Goal: Entertainment & Leisure: Consume media (video, audio)

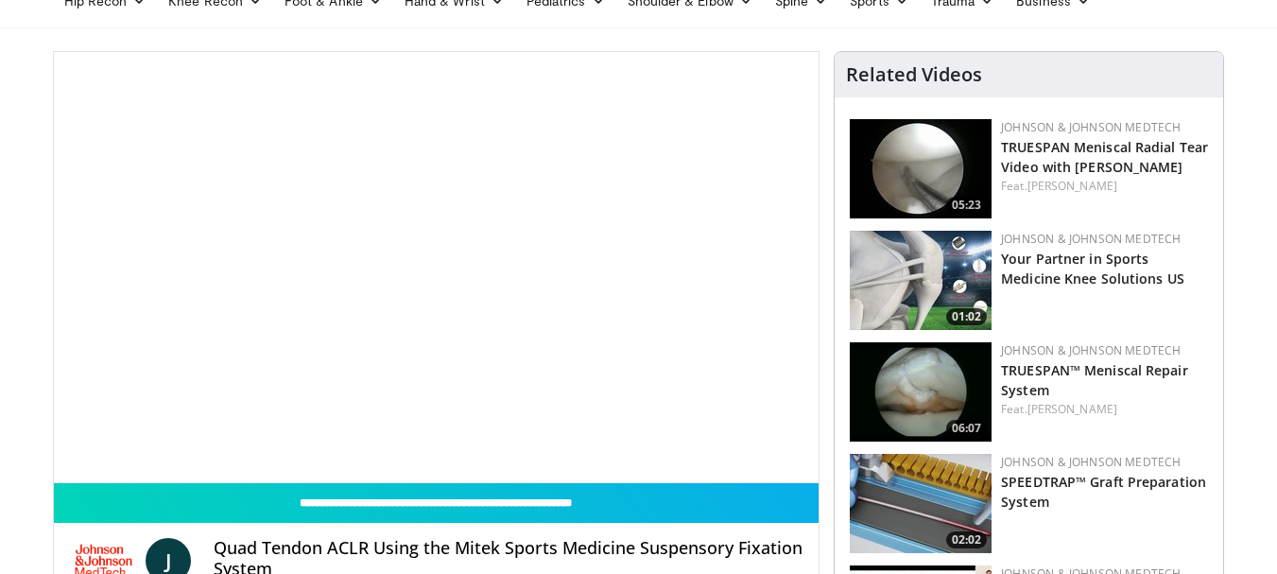
scroll to position [95, 0]
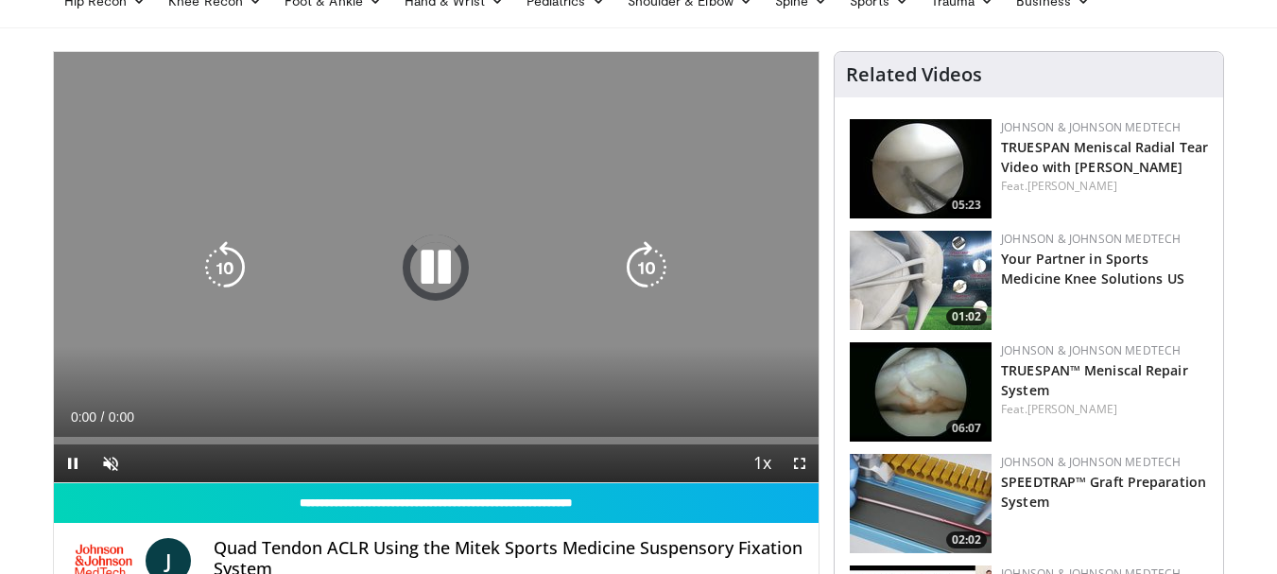
click at [460, 287] on icon "Video Player" at bounding box center [435, 267] width 53 height 53
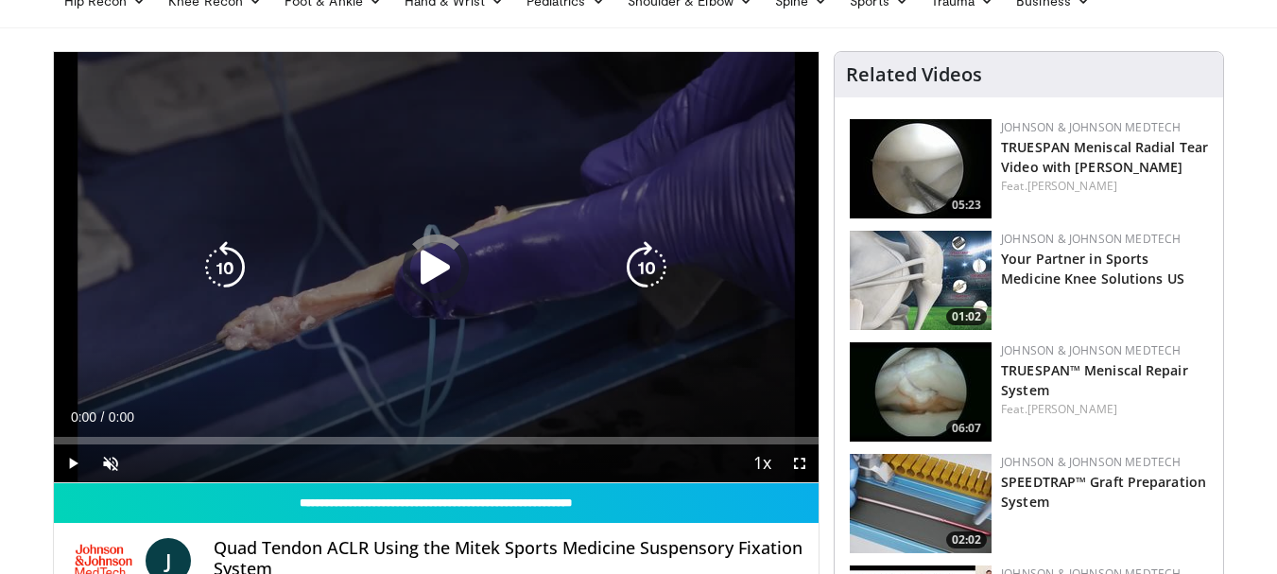
click at [446, 277] on icon "Video Player" at bounding box center [435, 267] width 53 height 53
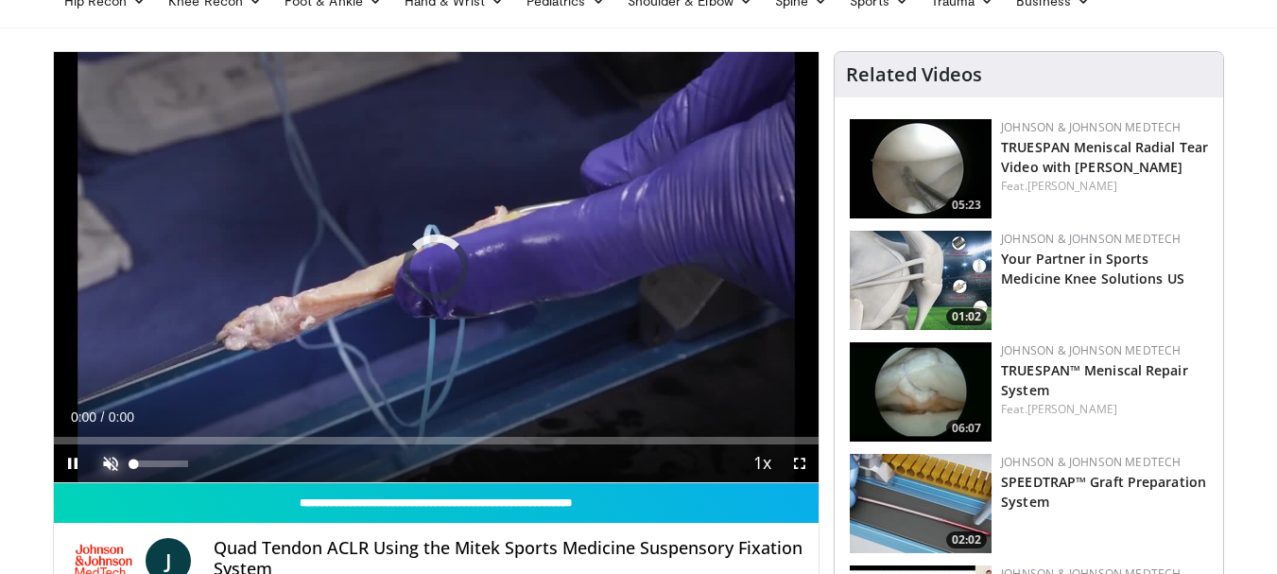
click at [108, 465] on span "Video Player" at bounding box center [111, 463] width 38 height 38
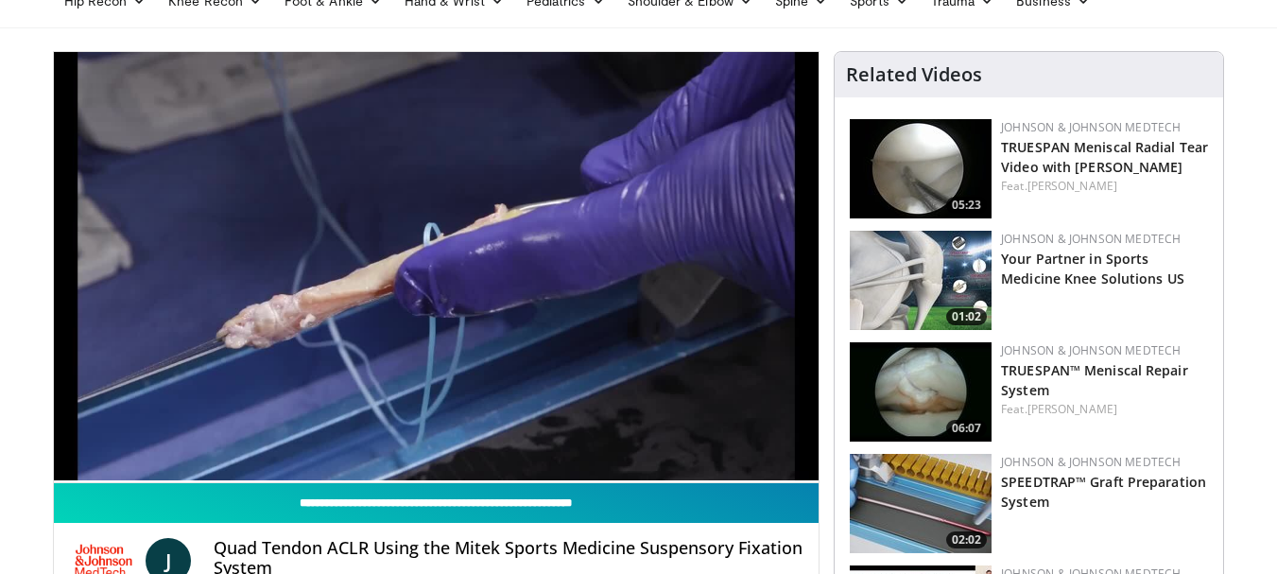
click at [92, 442] on button "Mute" at bounding box center [111, 461] width 38 height 38
click at [92, 442] on button "Unmute" at bounding box center [111, 461] width 38 height 38
click at [92, 442] on button "Mute" at bounding box center [111, 461] width 38 height 38
click at [92, 442] on button "Unmute" at bounding box center [111, 461] width 38 height 38
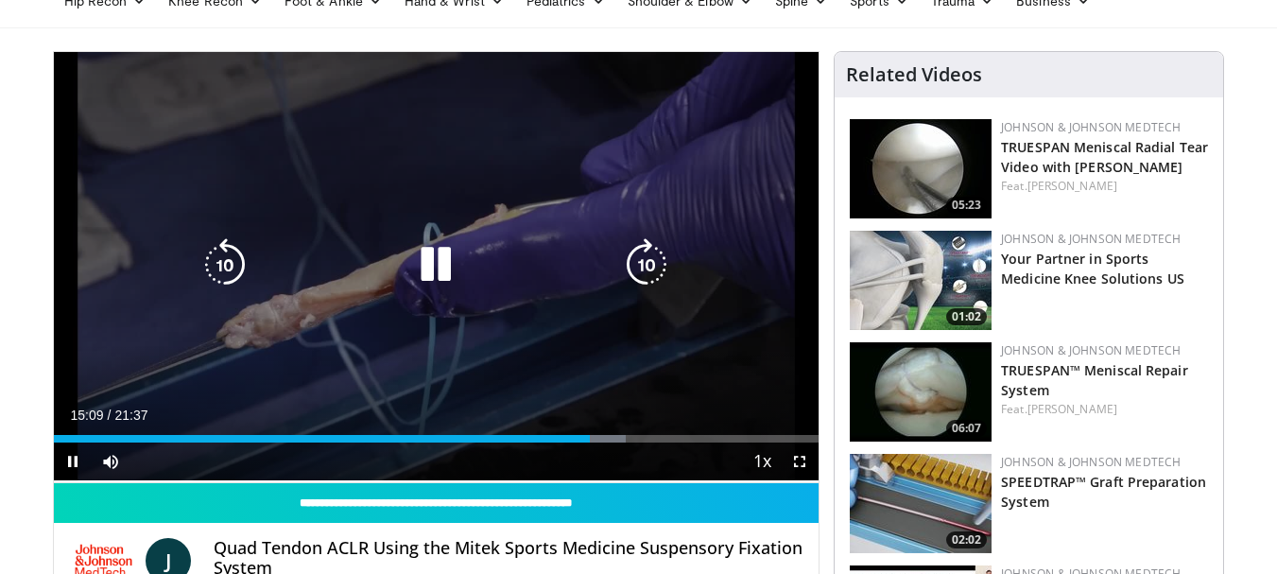
click at [444, 255] on icon "Video Player" at bounding box center [435, 264] width 53 height 53
